Goal: Transaction & Acquisition: Purchase product/service

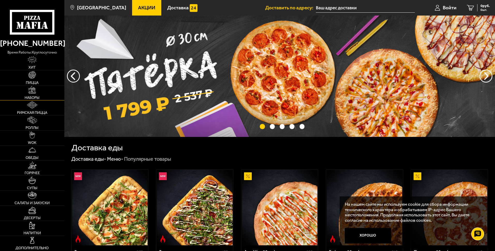
click at [32, 98] on span "Наборы" at bounding box center [32, 98] width 15 height 4
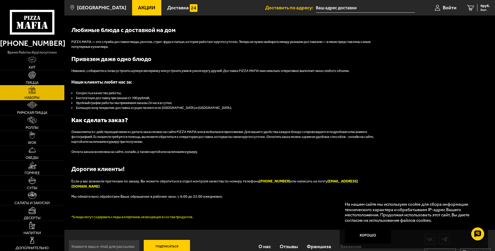
click at [34, 81] on span "Пицца" at bounding box center [32, 83] width 13 height 4
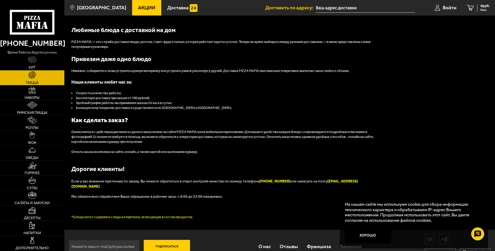
click at [40, 79] on link "Пицца" at bounding box center [32, 77] width 64 height 15
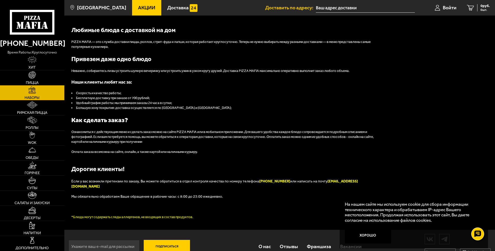
click at [34, 96] on span "Наборы" at bounding box center [32, 98] width 15 height 4
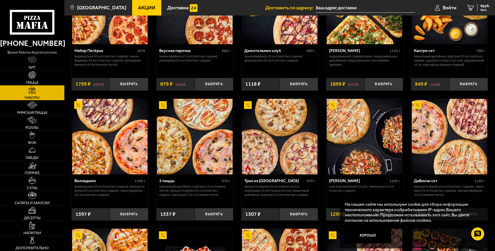
scroll to position [78, 0]
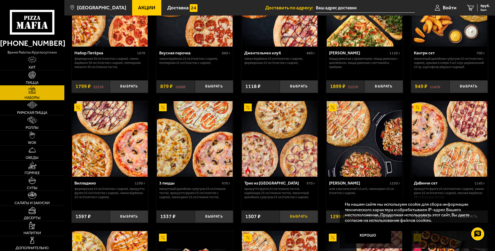
click at [301, 218] on button "Выбрать" at bounding box center [299, 216] width 38 height 13
click at [300, 215] on button "Выбрать" at bounding box center [299, 216] width 38 height 13
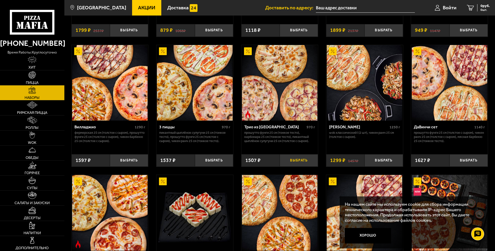
scroll to position [155, 0]
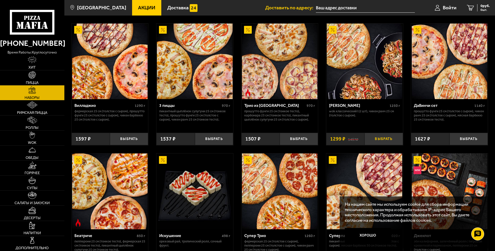
click at [385, 139] on button "Выбрать" at bounding box center [384, 139] width 38 height 13
click at [482, 6] on span "2806 руб." at bounding box center [483, 6] width 16 height 4
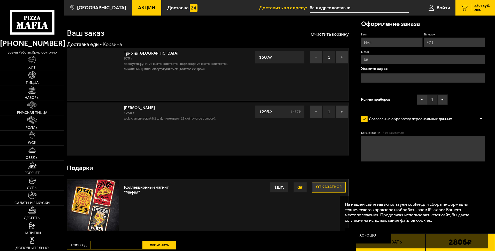
click at [387, 42] on input "Имя" at bounding box center [391, 43] width 61 height 10
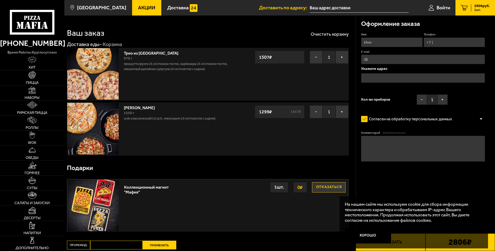
type input "[PERSON_NAME]"
click at [440, 43] on input "Телефон" at bounding box center [454, 43] width 61 height 10
type input "[PHONE_NUMBER]"
click at [386, 57] on input "E-mail" at bounding box center [423, 60] width 124 height 10
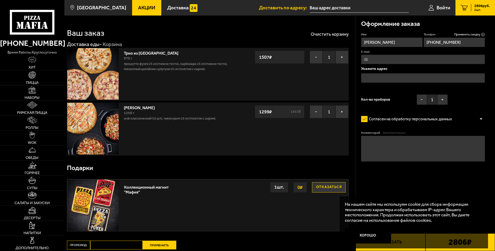
type input "Ф"
click at [370, 76] on input "text" at bounding box center [423, 78] width 124 height 10
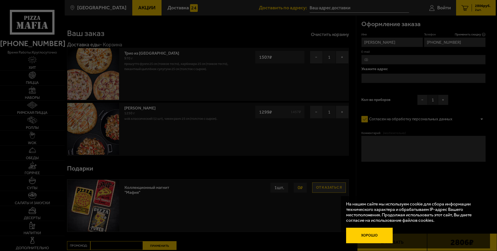
click at [373, 234] on button "Хорошо" at bounding box center [369, 236] width 47 height 16
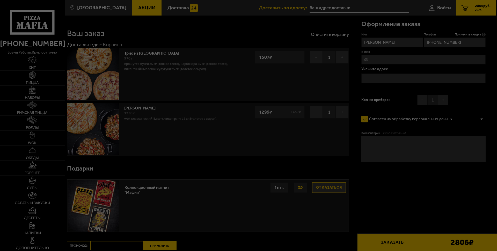
click at [380, 78] on div at bounding box center [248, 125] width 497 height 251
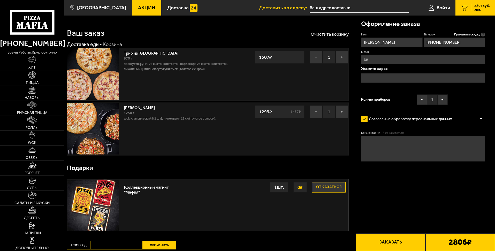
click at [380, 78] on input "text" at bounding box center [423, 78] width 124 height 10
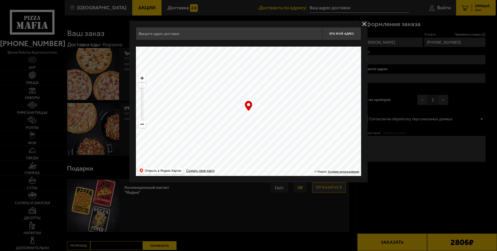
drag, startPoint x: 258, startPoint y: 162, endPoint x: 245, endPoint y: 163, distance: 13.2
click at [256, 163] on ymaps at bounding box center [248, 111] width 225 height 129
